Goal: Task Accomplishment & Management: Manage account settings

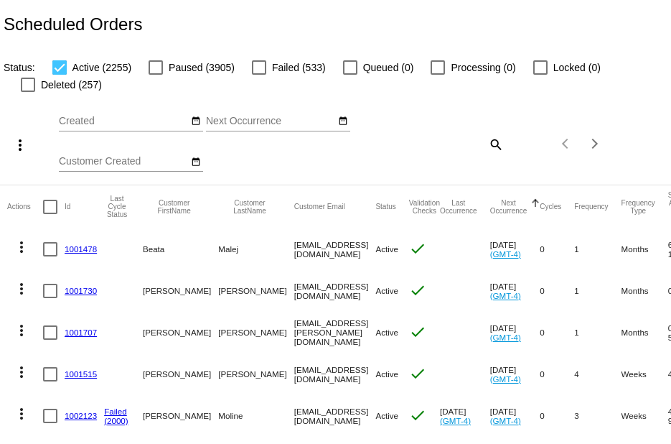
click at [31, 86] on div at bounding box center [28, 85] width 14 height 14
click at [28, 92] on input "Deleted (257)" at bounding box center [27, 92] width 1 height 1
checkbox input "true"
click at [60, 67] on div at bounding box center [59, 67] width 14 height 14
click at [60, 75] on input "Active (2255)" at bounding box center [59, 75] width 1 height 1
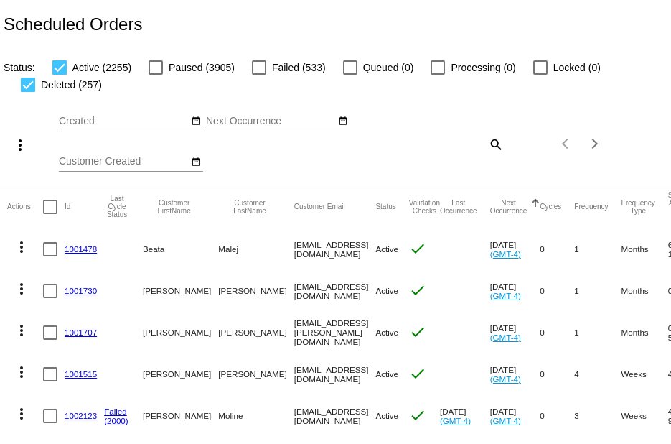
checkbox input "false"
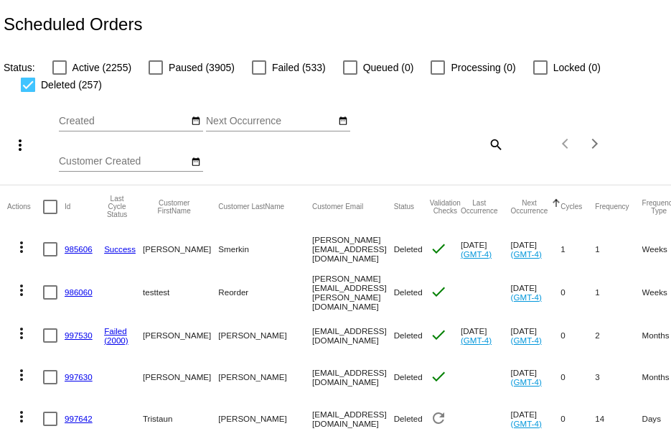
click at [17, 148] on mat-icon "more_vert" at bounding box center [19, 144] width 17 height 17
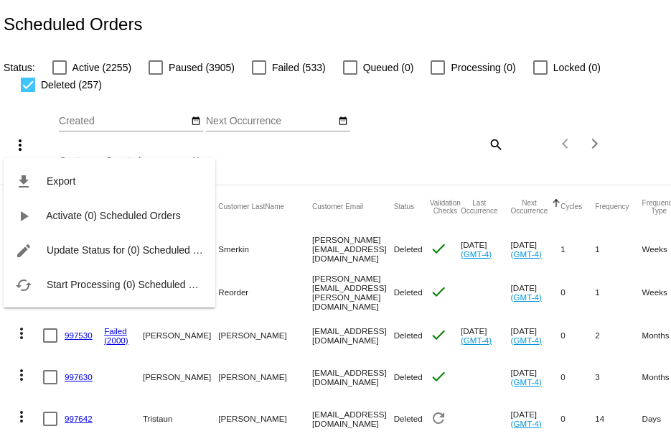
click at [418, 150] on div at bounding box center [335, 222] width 671 height 444
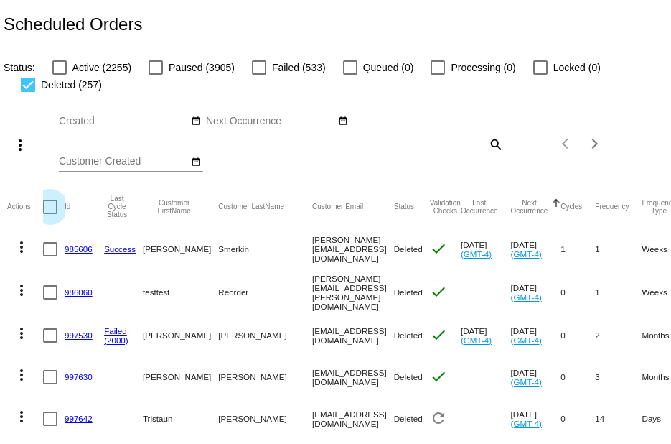
click at [52, 207] on div at bounding box center [50, 207] width 14 height 14
click at [50, 214] on input "checkbox" at bounding box center [50, 214] width 1 height 1
checkbox input "true"
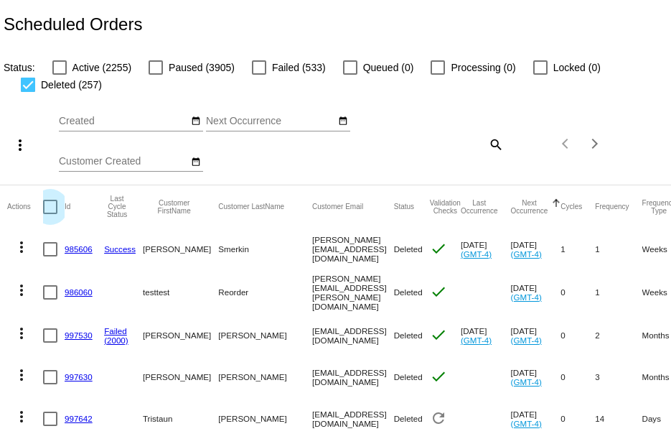
checkbox input "true"
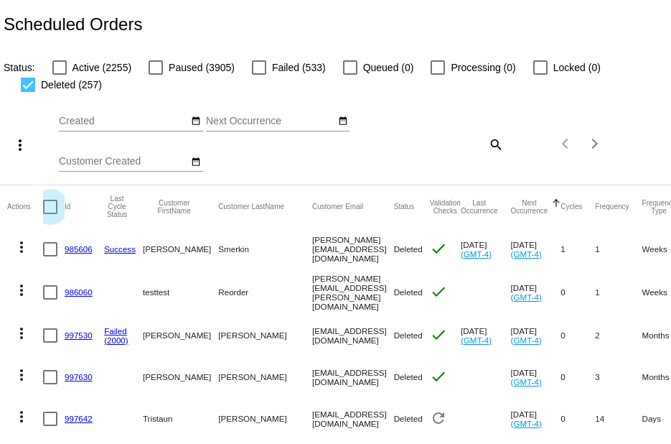
checkbox input "true"
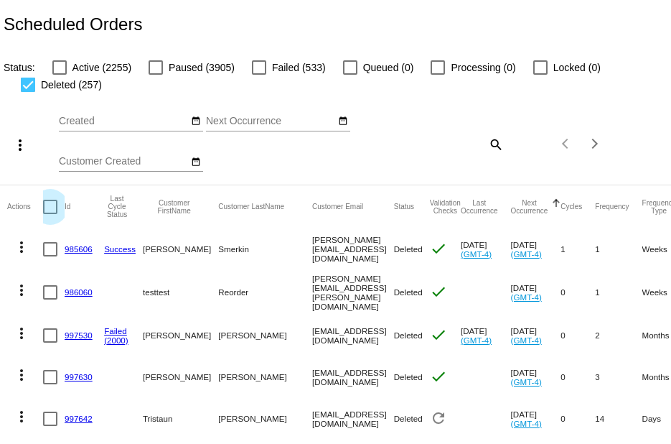
checkbox input "true"
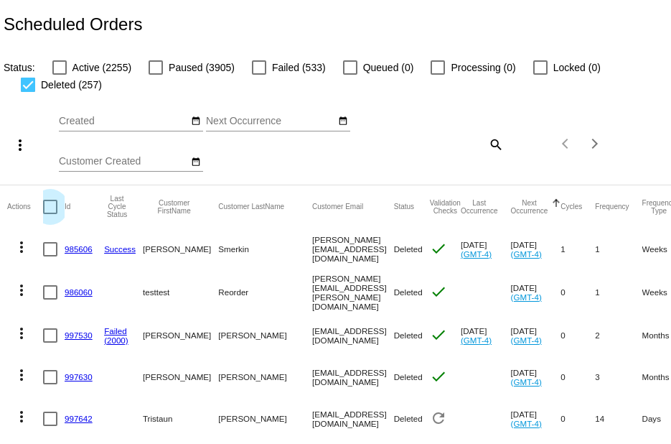
checkbox input "true"
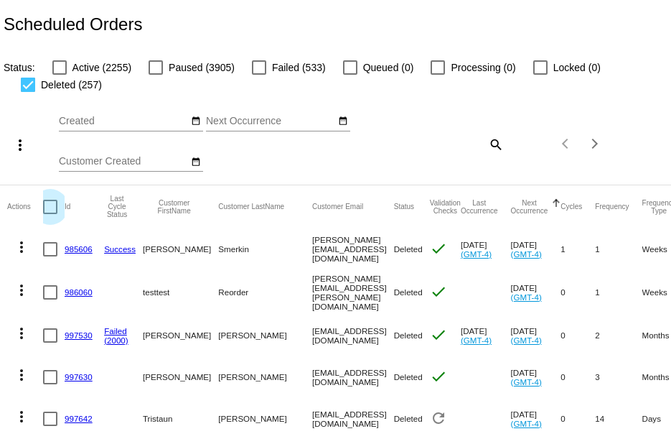
checkbox input "true"
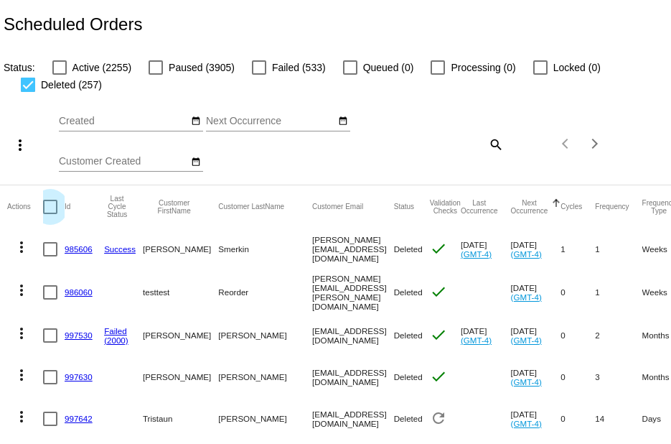
checkbox input "true"
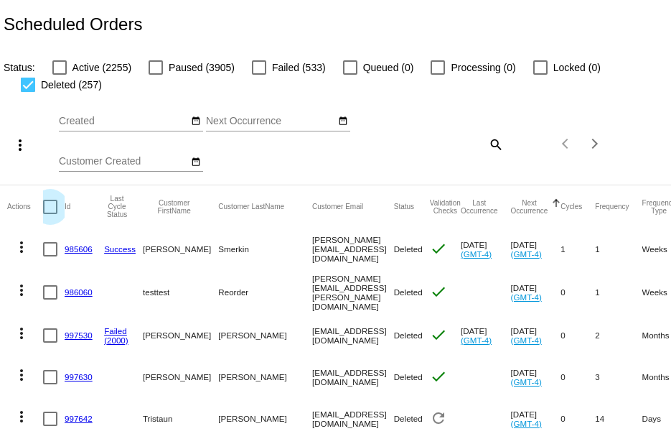
checkbox input "true"
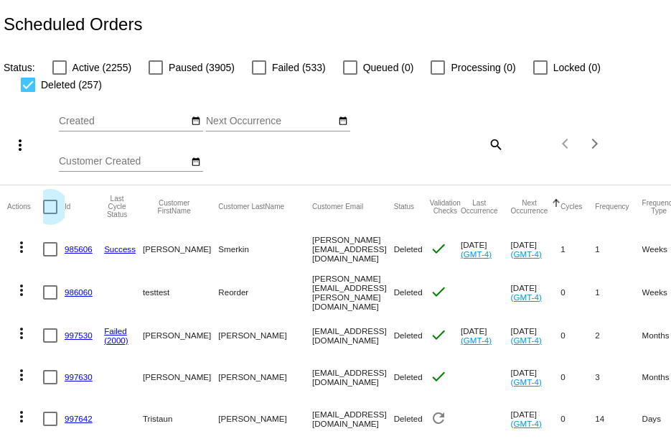
checkbox input "true"
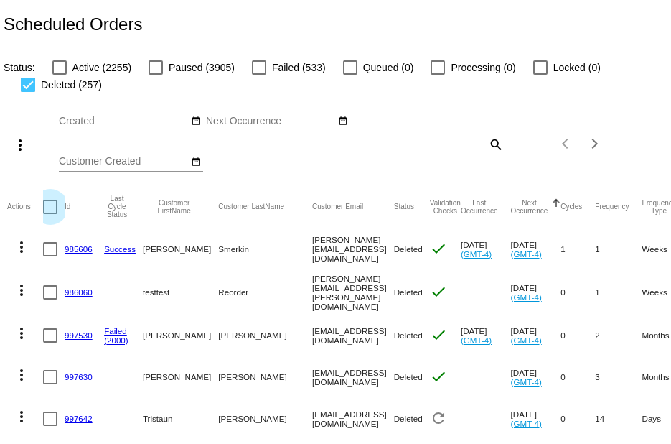
checkbox input "true"
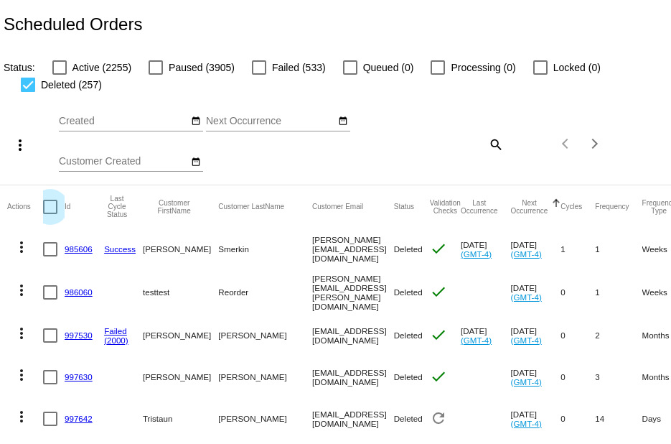
checkbox input "true"
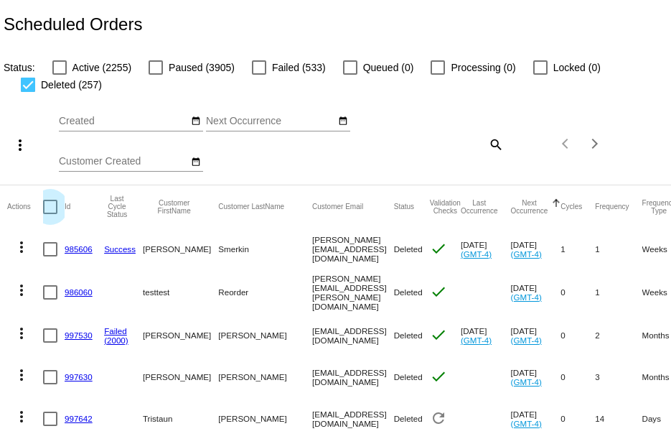
checkbox input "true"
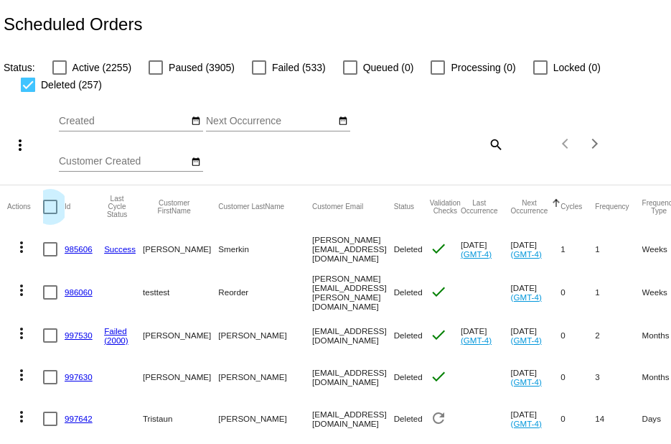
checkbox input "true"
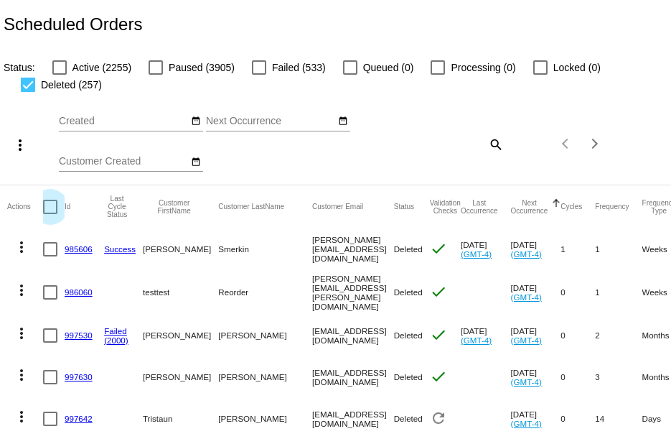
checkbox input "true"
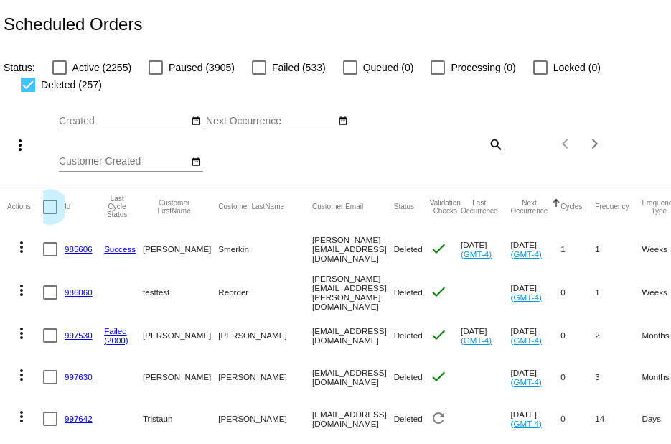
checkbox input "true"
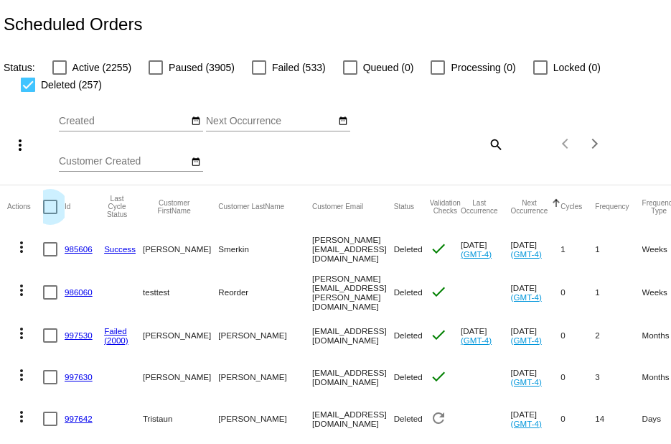
checkbox input "true"
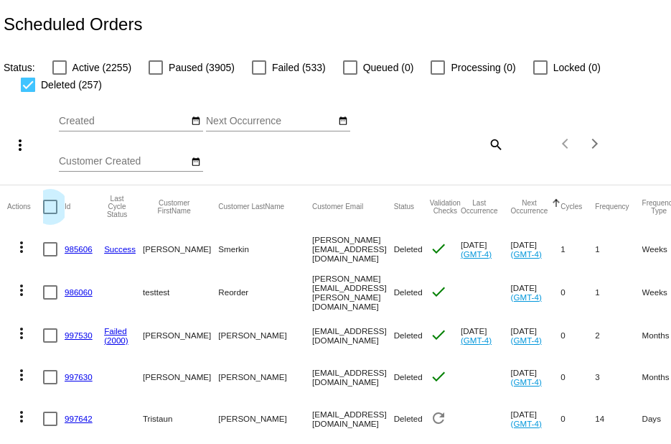
checkbox input "true"
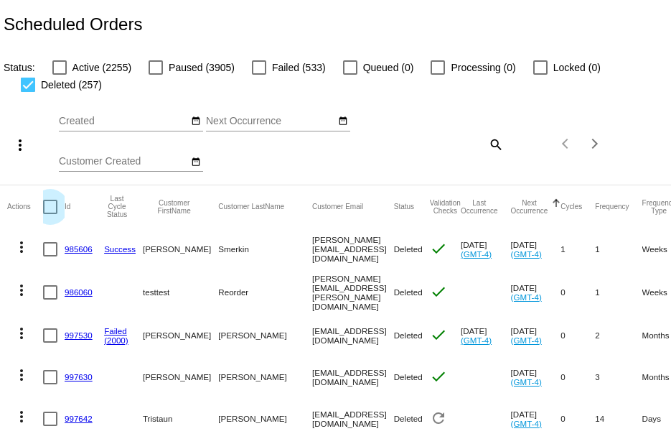
checkbox input "true"
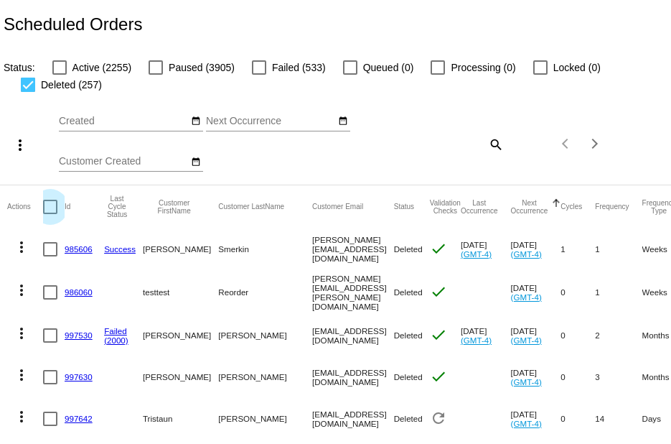
checkbox input "true"
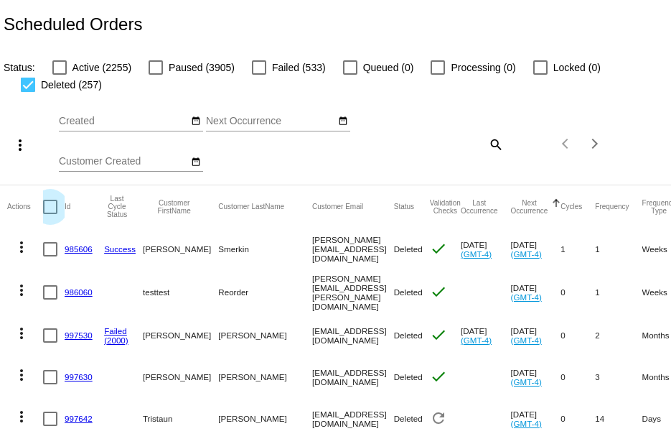
checkbox input "true"
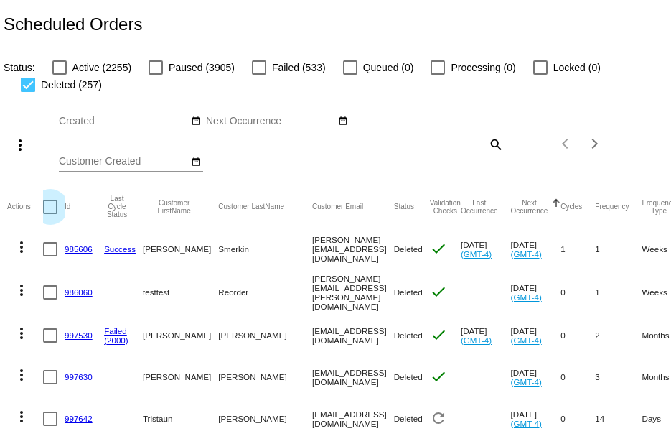
checkbox input "true"
click at [22, 148] on mat-icon "more_vert" at bounding box center [19, 144] width 17 height 17
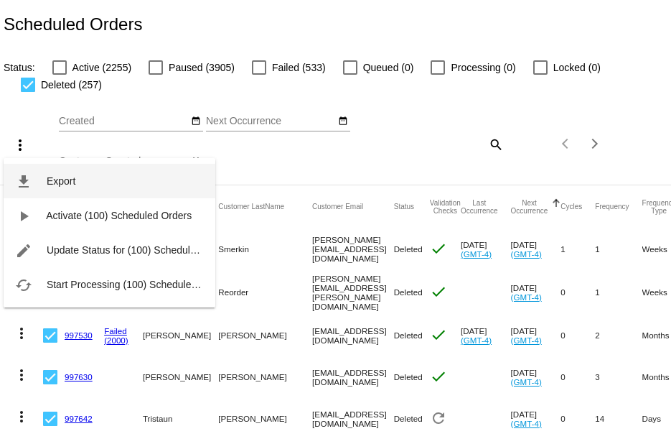
click at [65, 180] on span "Export" at bounding box center [61, 180] width 29 height 11
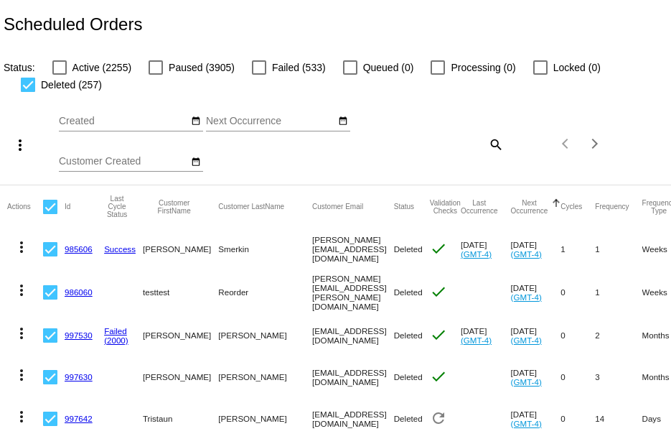
click at [27, 83] on div at bounding box center [28, 85] width 14 height 14
click at [27, 92] on input "Deleted (257)" at bounding box center [27, 92] width 1 height 1
checkbox input "false"
click at [62, 67] on div at bounding box center [59, 67] width 14 height 14
click at [60, 75] on input "Active (2255)" at bounding box center [59, 75] width 1 height 1
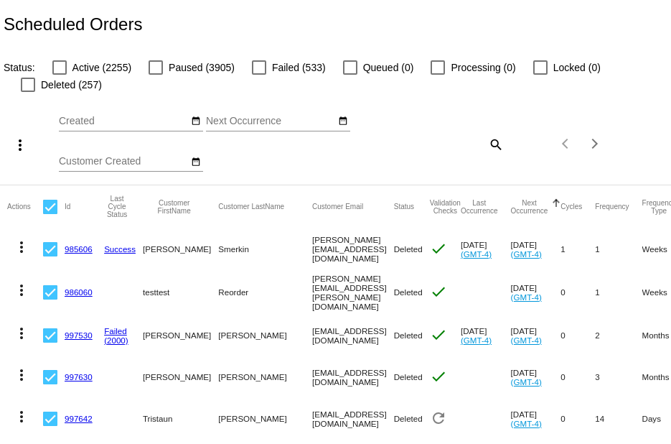
checkbox input "true"
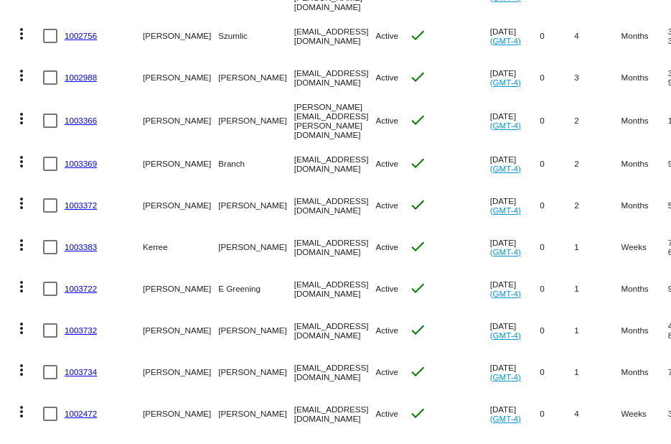
scroll to position [3999, 0]
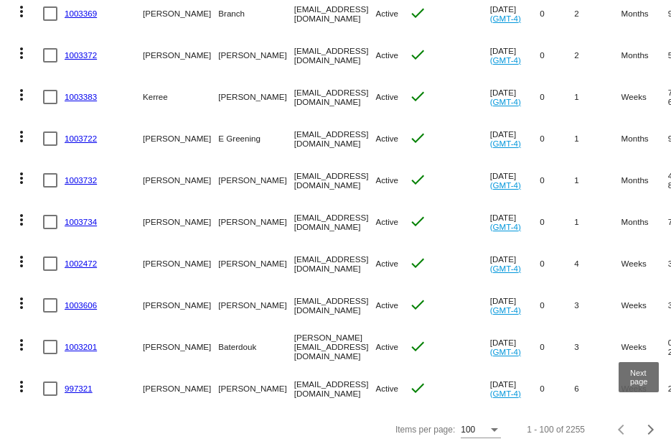
click at [641, 427] on button "Next page" at bounding box center [651, 429] width 29 height 29
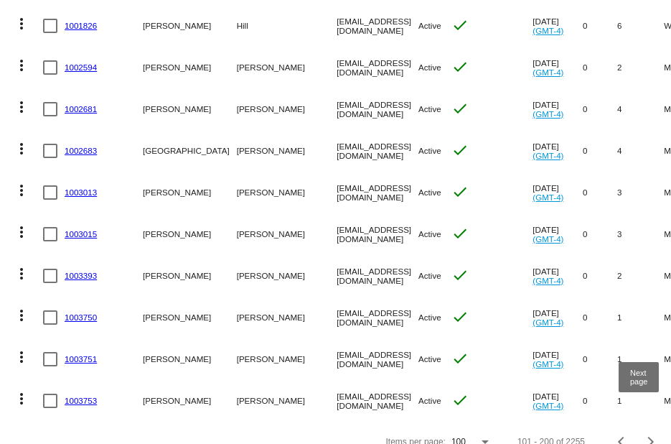
click at [644, 436] on div "Next page" at bounding box center [649, 441] width 10 height 10
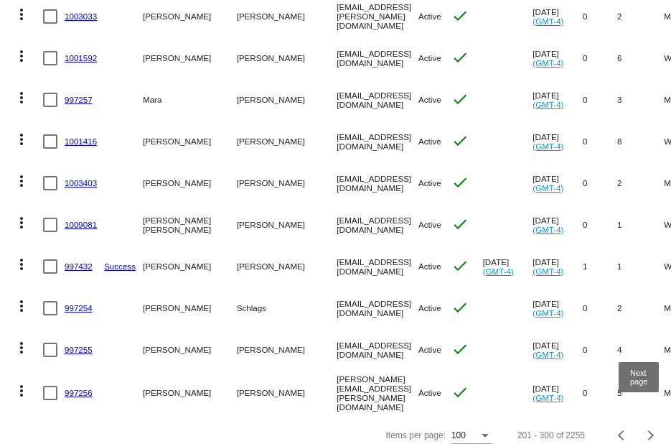
click at [644, 430] on div "Next page" at bounding box center [649, 435] width 10 height 10
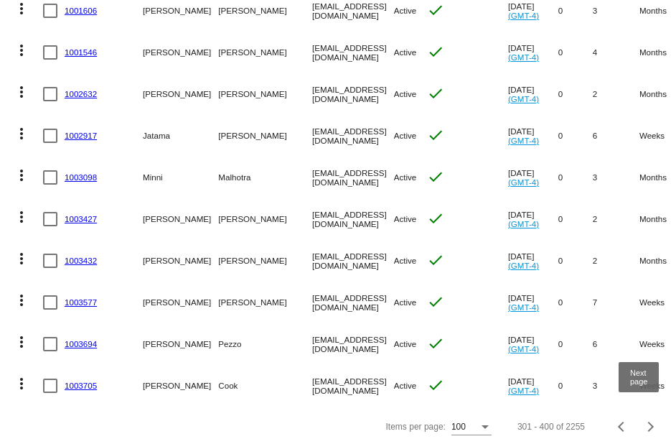
click at [644, 426] on div "Next page" at bounding box center [649, 426] width 10 height 10
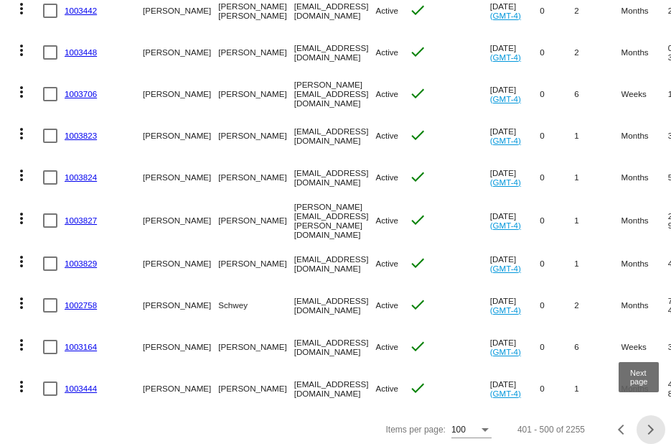
click at [644, 426] on div "Next page" at bounding box center [649, 429] width 10 height 10
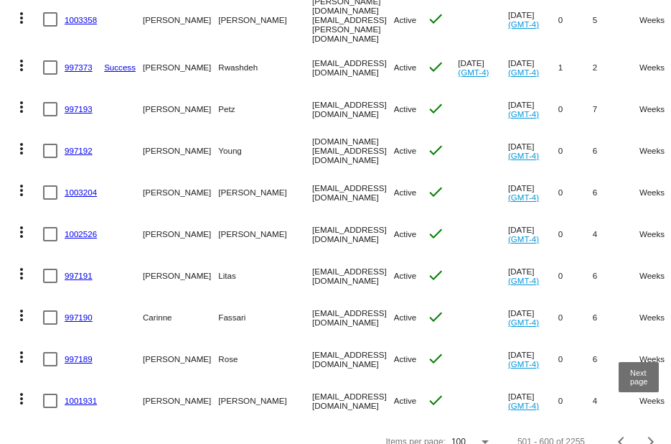
click at [644, 436] on div "Next page" at bounding box center [649, 441] width 10 height 10
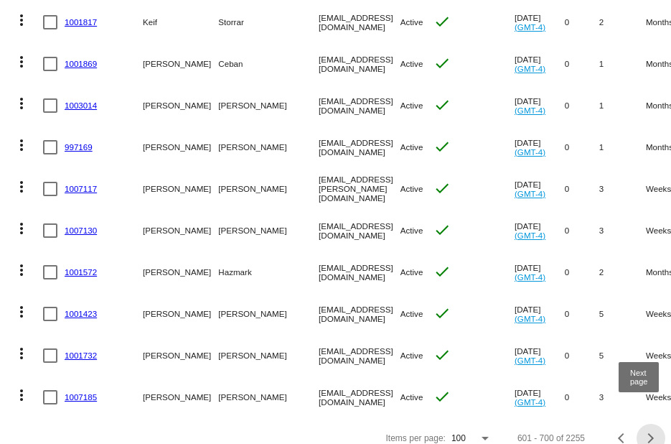
click at [644, 433] on div "Next page" at bounding box center [649, 438] width 10 height 10
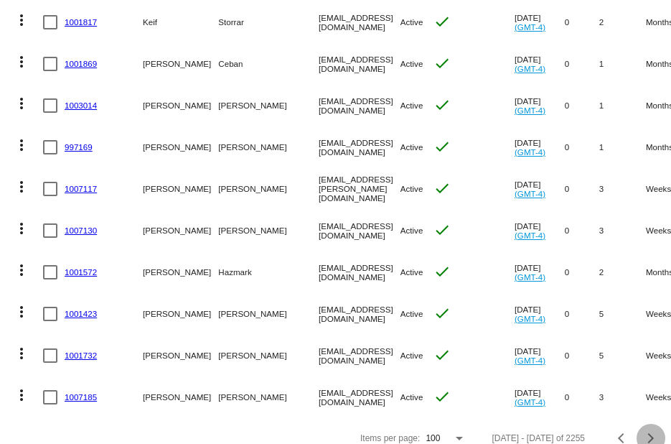
click at [644, 433] on div "Next page" at bounding box center [649, 438] width 10 height 10
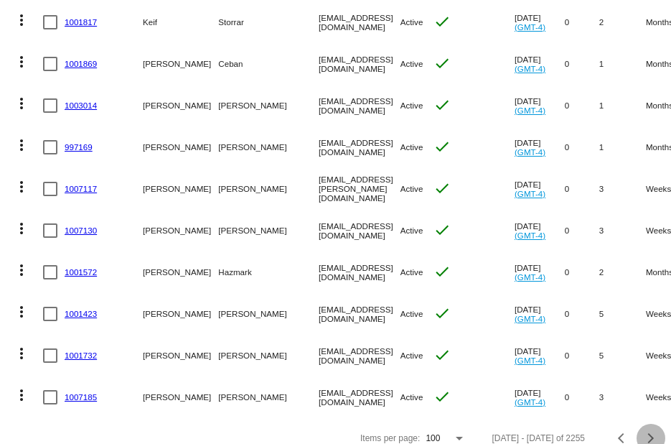
click at [644, 433] on div "Next page" at bounding box center [649, 438] width 10 height 10
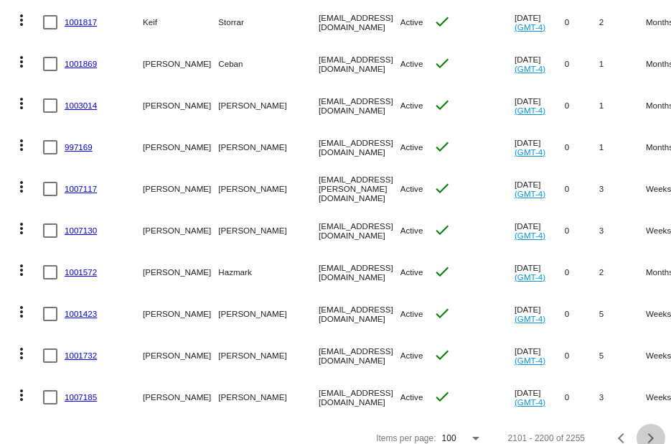
click at [644, 433] on div "Next page" at bounding box center [649, 438] width 10 height 10
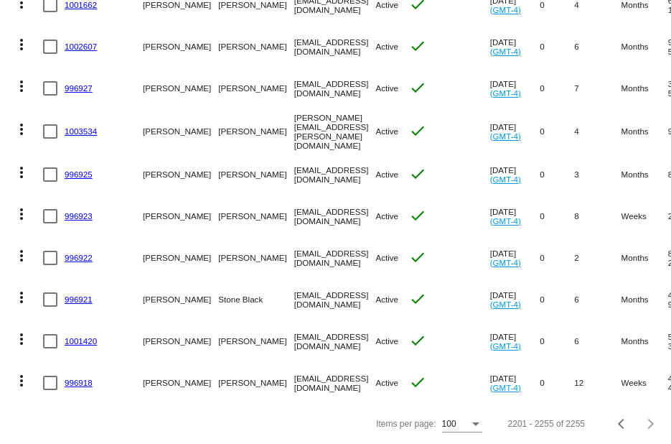
scroll to position [2126, 0]
drag, startPoint x: 240, startPoint y: 371, endPoint x: 316, endPoint y: 372, distance: 76.1
click at [316, 372] on mat-cell "[EMAIL_ADDRESS][DOMAIN_NAME]" at bounding box center [335, 383] width 82 height 42
copy mat-cell "[EMAIL_ADDRESS][DOMAIN_NAME]"
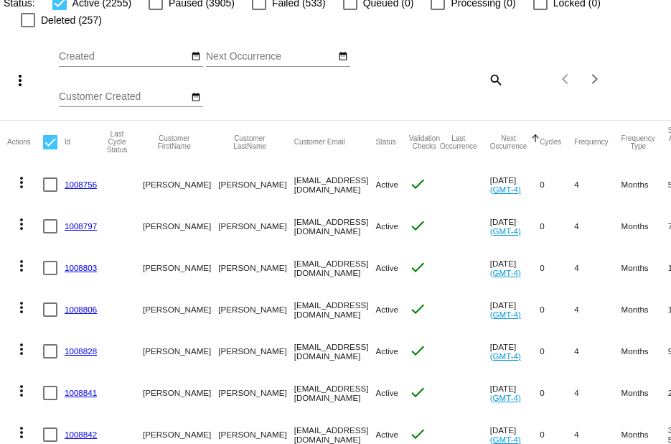
scroll to position [0, 0]
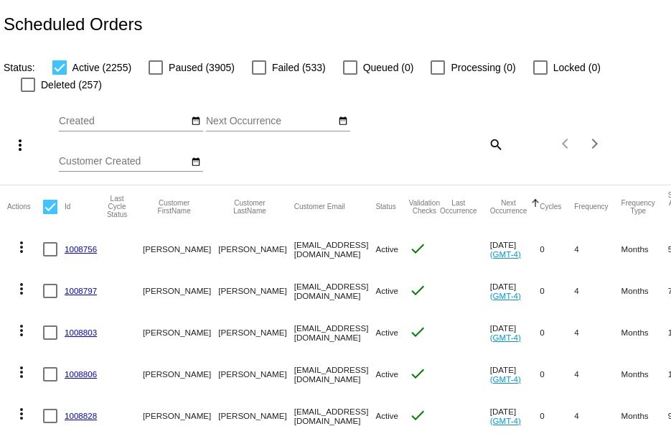
click at [22, 88] on div at bounding box center [28, 85] width 14 height 14
click at [27, 92] on input "Deleted (257)" at bounding box center [27, 92] width 1 height 1
checkbox input "true"
click at [66, 67] on label "Active (2255)" at bounding box center [91, 67] width 79 height 17
click at [60, 75] on input "Active (2255)" at bounding box center [59, 75] width 1 height 1
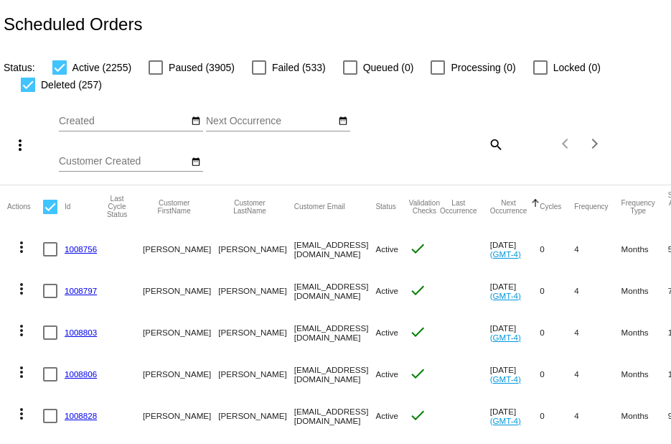
checkbox input "false"
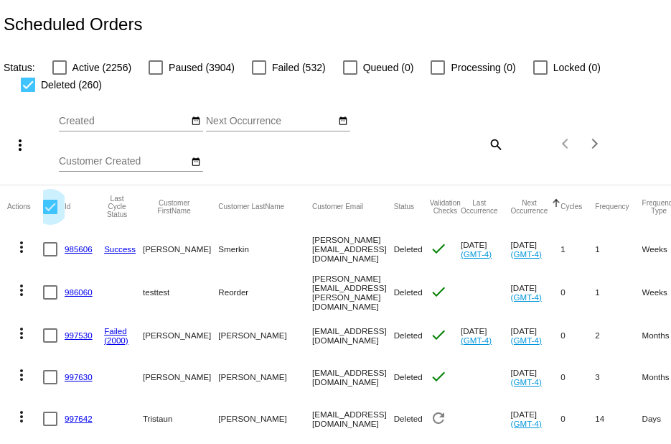
click at [47, 208] on div at bounding box center [50, 207] width 14 height 14
click at [50, 214] on input "checkbox" at bounding box center [50, 214] width 1 height 1
checkbox input "true"
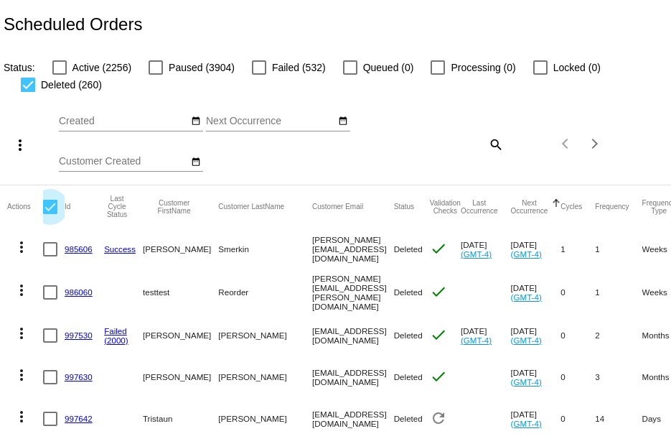
checkbox input "true"
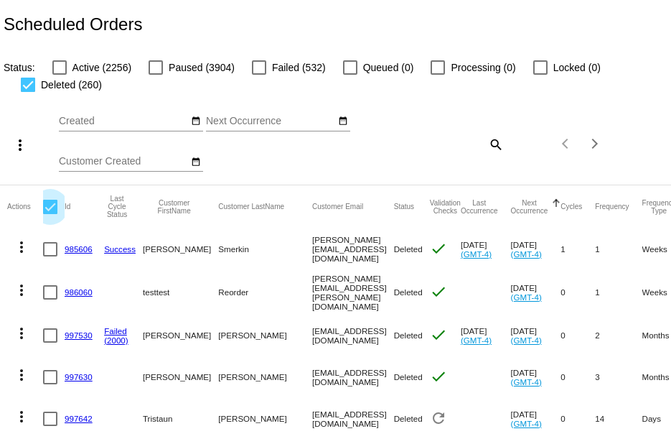
checkbox input "true"
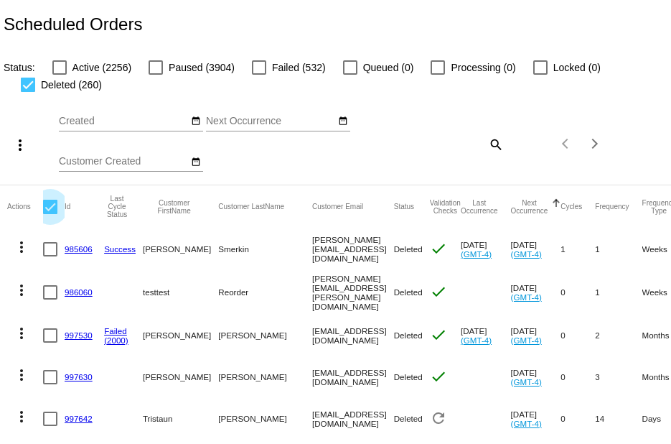
checkbox input "true"
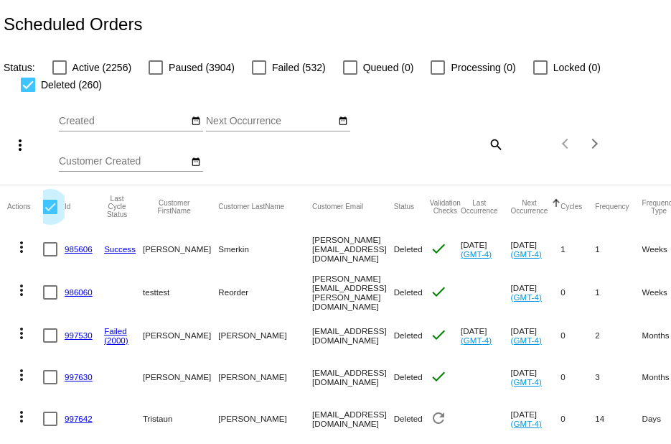
checkbox input "true"
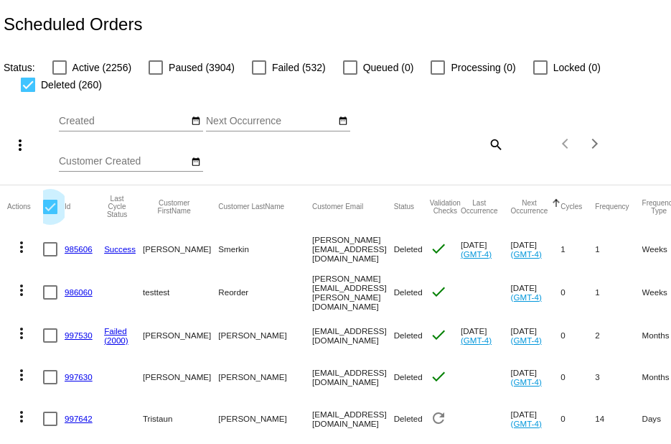
checkbox input "true"
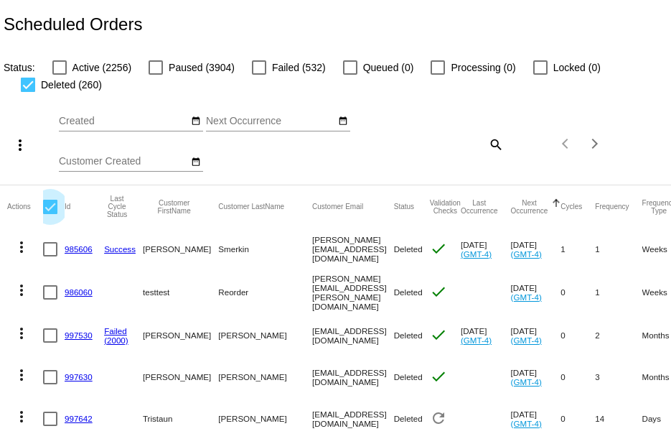
checkbox input "true"
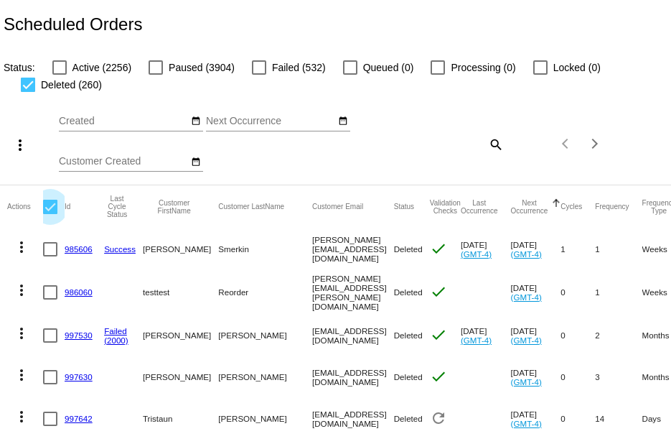
checkbox input "true"
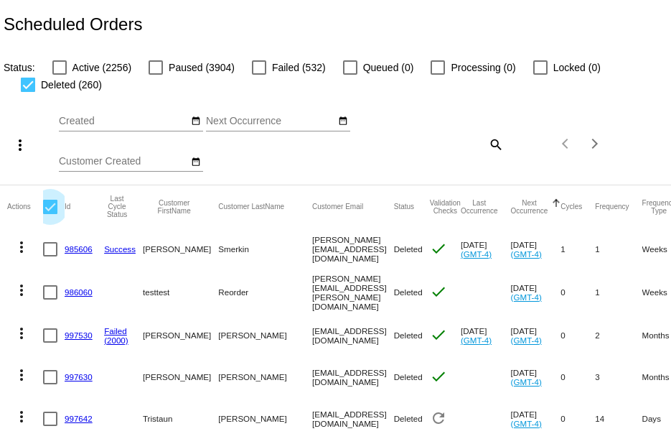
checkbox input "true"
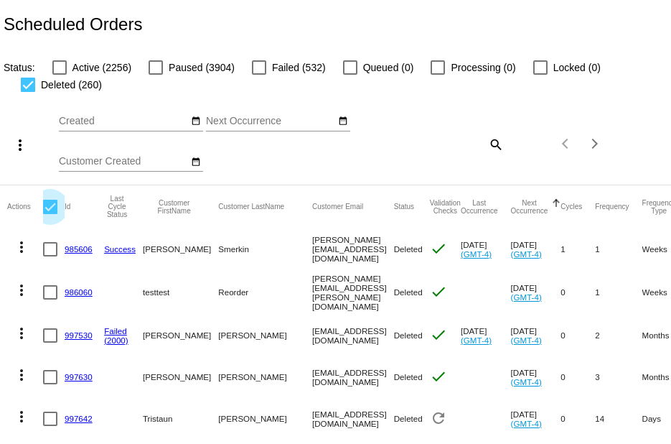
checkbox input "true"
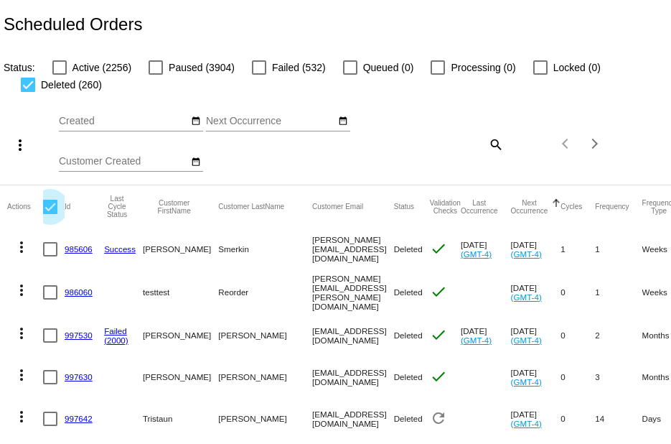
checkbox input "true"
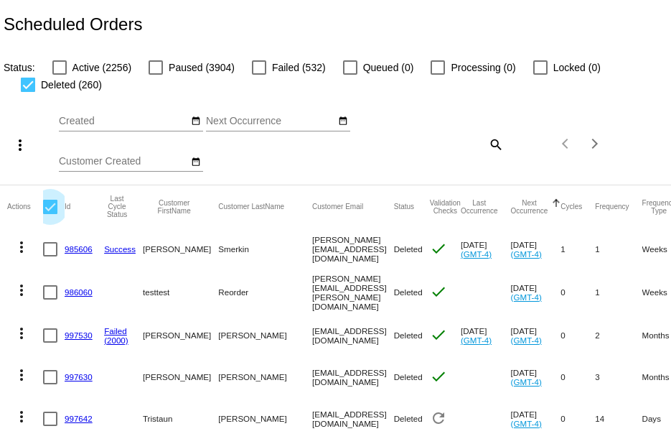
checkbox input "true"
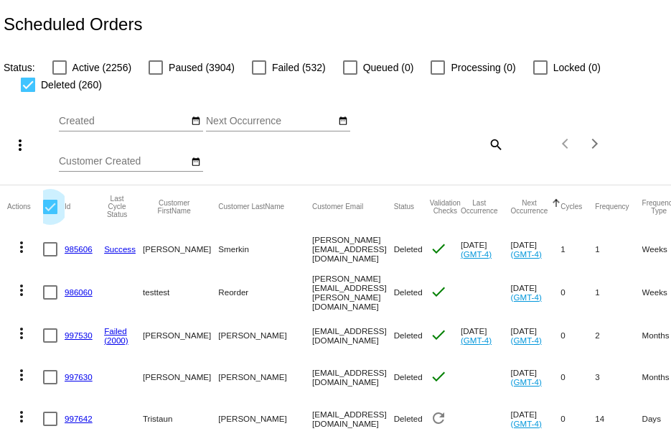
checkbox input "true"
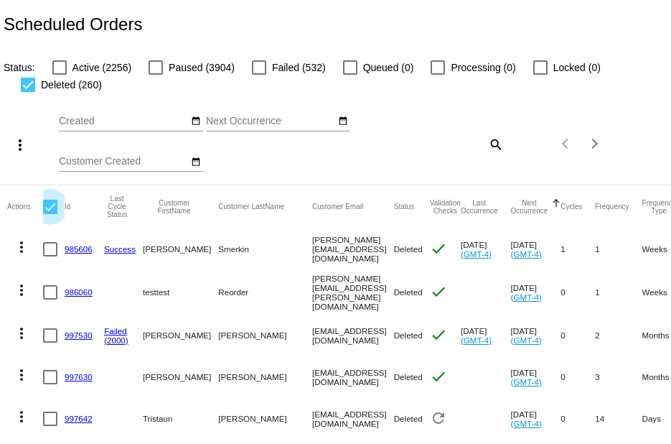
checkbox input "true"
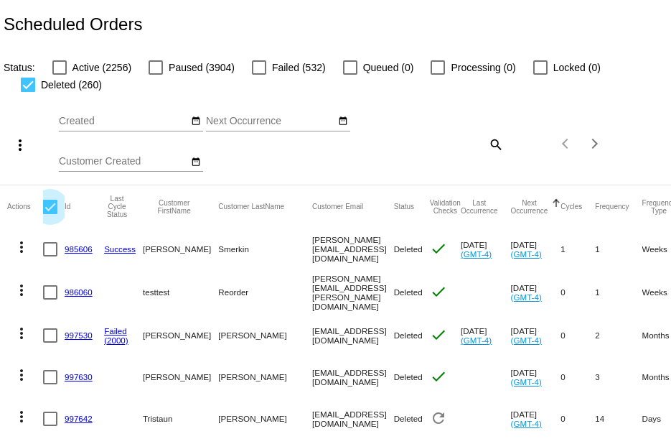
checkbox input "true"
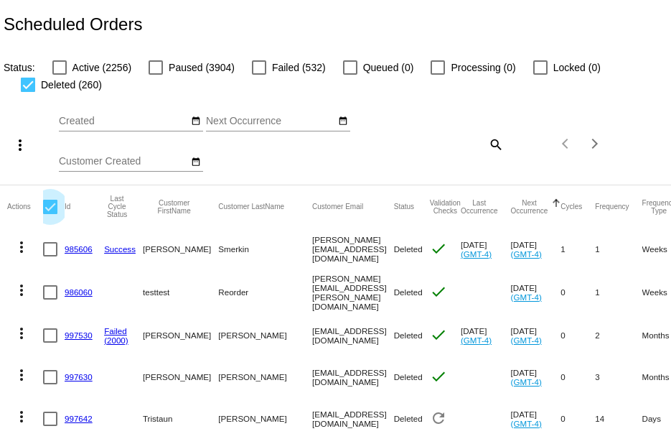
checkbox input "true"
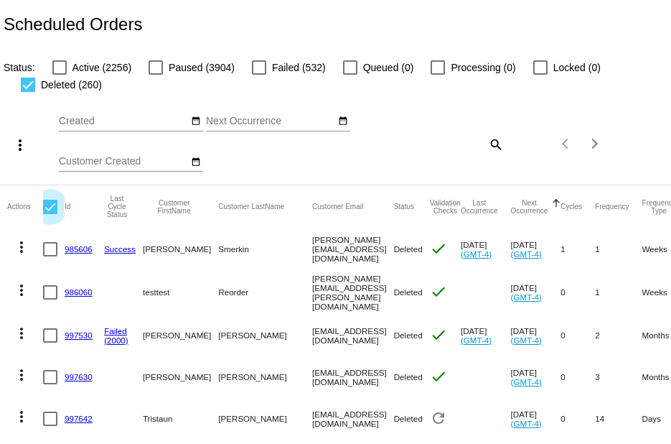
checkbox input "true"
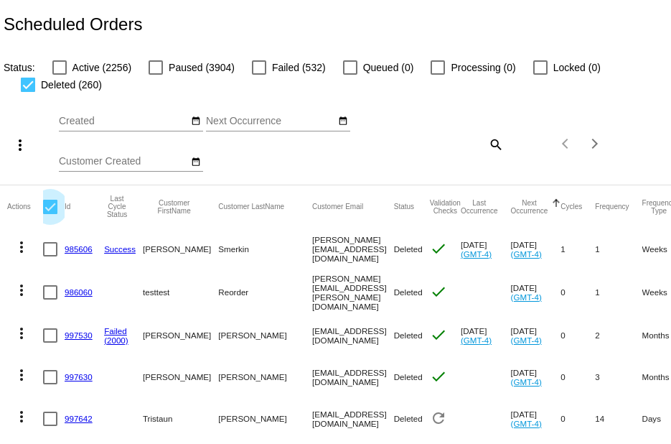
checkbox input "true"
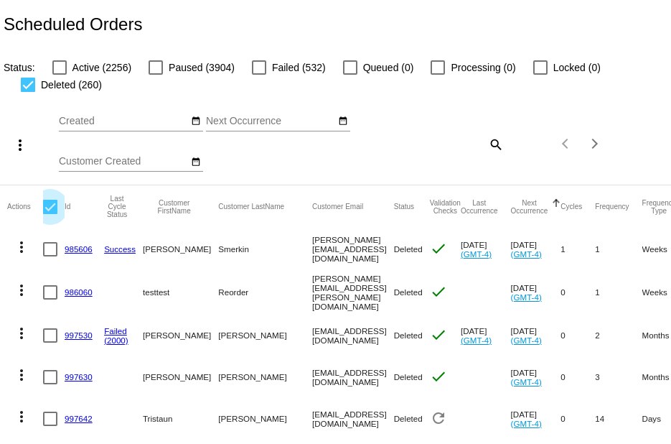
checkbox input "true"
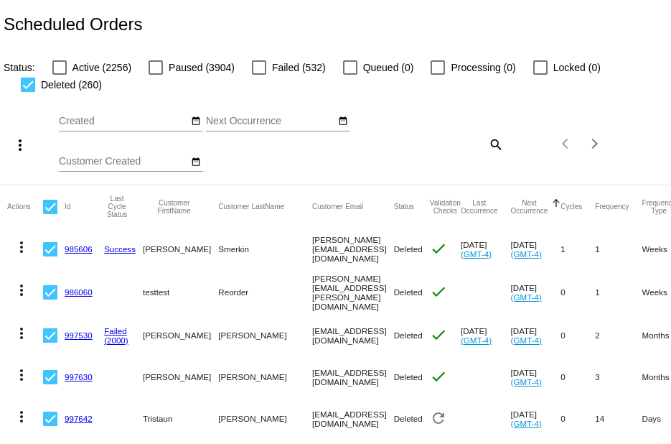
click at [20, 149] on mat-icon "more_vert" at bounding box center [19, 144] width 17 height 17
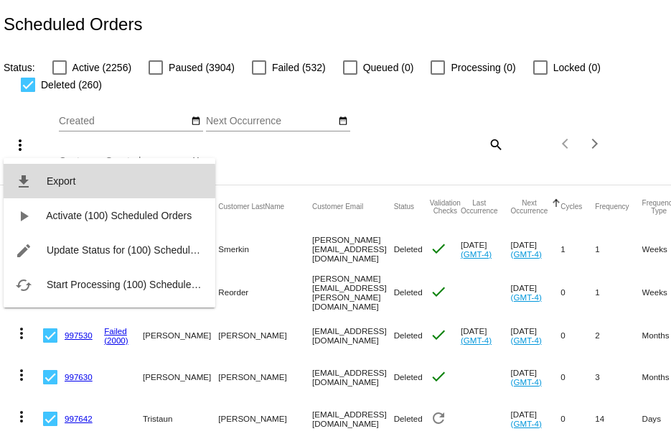
click at [59, 181] on span "Export" at bounding box center [61, 180] width 29 height 11
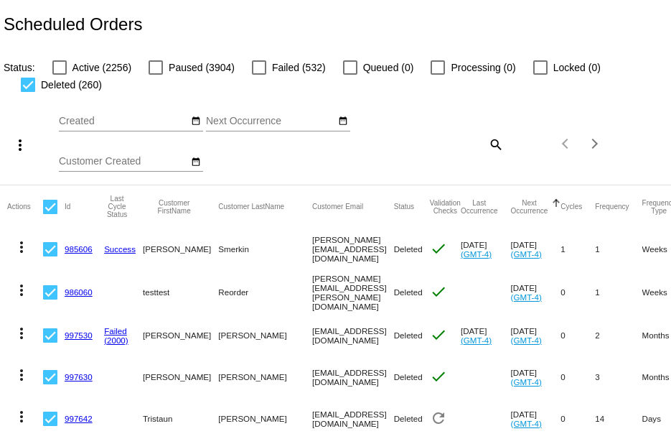
click at [159, 66] on div at bounding box center [156, 67] width 14 height 14
click at [156, 75] on input "Paused (3904)" at bounding box center [155, 75] width 1 height 1
click at [28, 84] on div at bounding box center [28, 85] width 14 height 14
click at [28, 92] on input "Deleted (260)" at bounding box center [27, 92] width 1 height 1
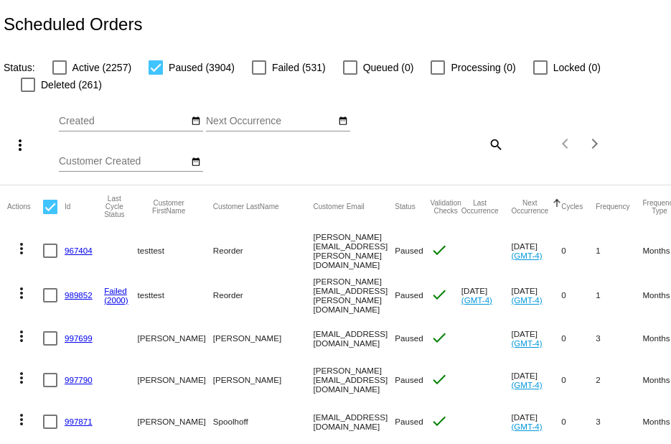
click at [42, 210] on mat-header-cell "Actions" at bounding box center [25, 206] width 36 height 43
click at [47, 210] on div at bounding box center [50, 207] width 14 height 14
click at [50, 214] on input "checkbox" at bounding box center [50, 214] width 1 height 1
click at [17, 149] on mat-icon "more_vert" at bounding box center [19, 144] width 17 height 17
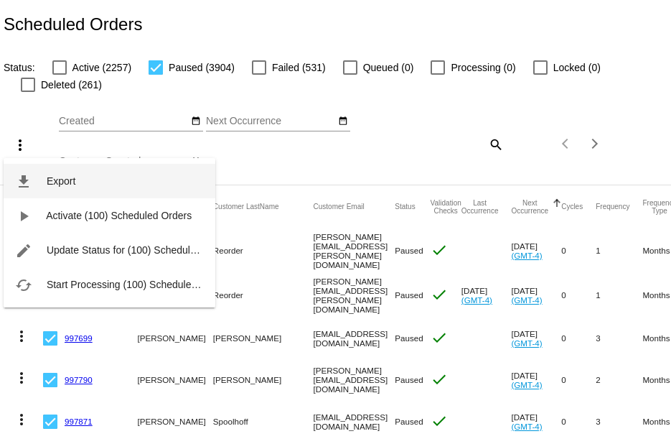
click at [60, 179] on span "Export" at bounding box center [61, 180] width 29 height 11
